Goal: Transaction & Acquisition: Purchase product/service

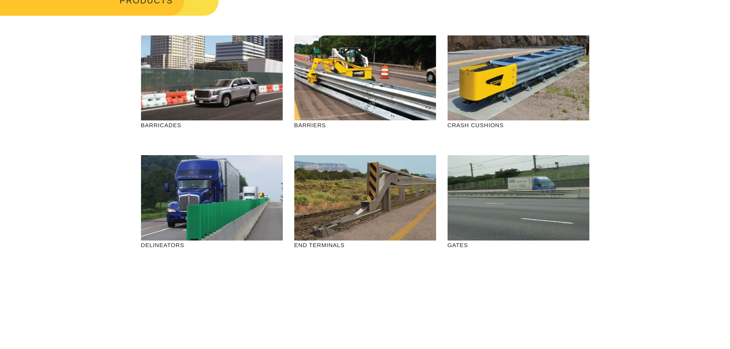
scroll to position [153, 0]
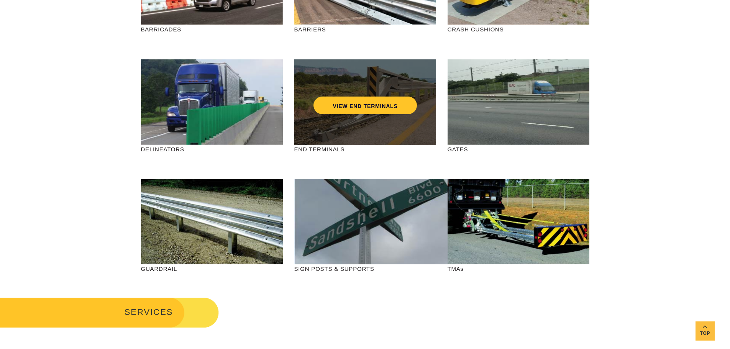
click at [354, 81] on div "VIEW END TERMINALS" at bounding box center [365, 89] width 111 height 25
click at [361, 109] on link "VIEW END TERMINALS" at bounding box center [364, 106] width 103 height 18
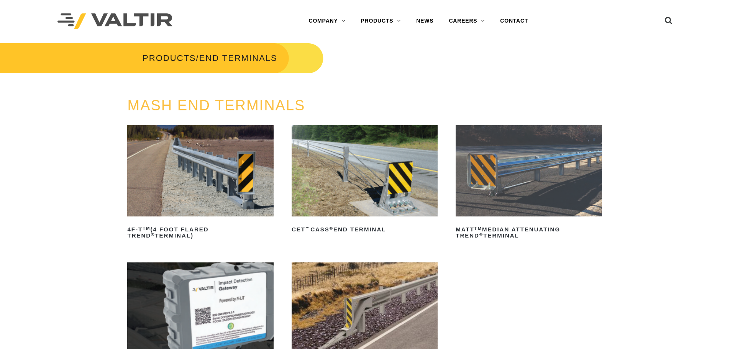
click at [172, 169] on img at bounding box center [200, 170] width 146 height 91
